Goal: Task Accomplishment & Management: Manage account settings

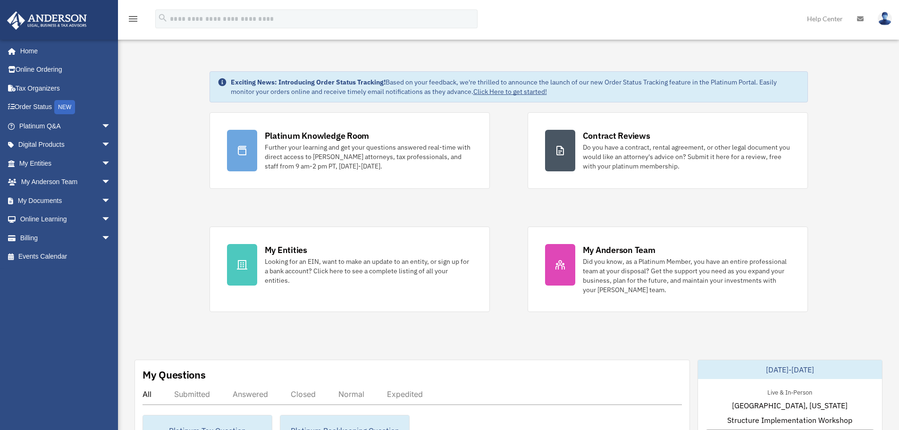
click at [29, 238] on link "Billing arrow_drop_down" at bounding box center [66, 237] width 118 height 19
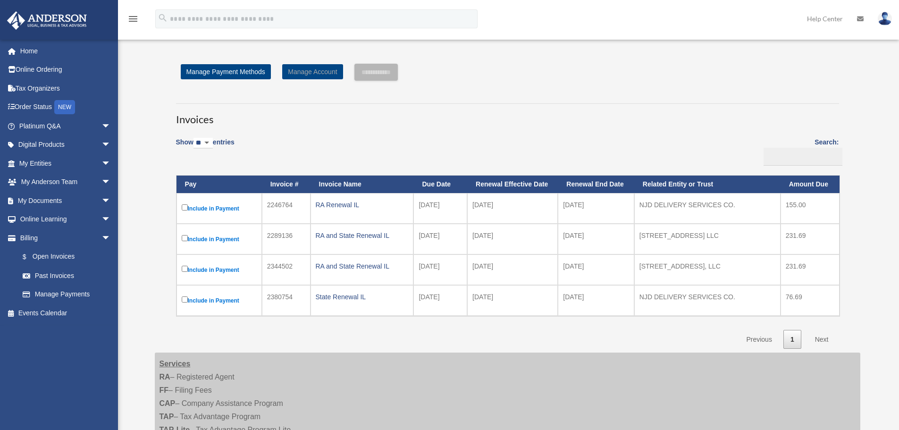
click at [315, 69] on link "Manage Account" at bounding box center [312, 71] width 60 height 15
click at [314, 72] on link "Manage Account" at bounding box center [312, 71] width 60 height 15
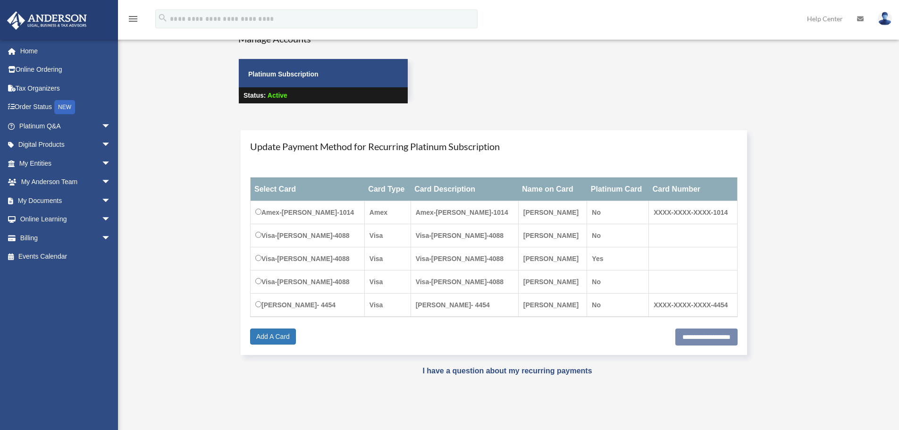
scroll to position [47, 0]
